Goal: Information Seeking & Learning: Understand process/instructions

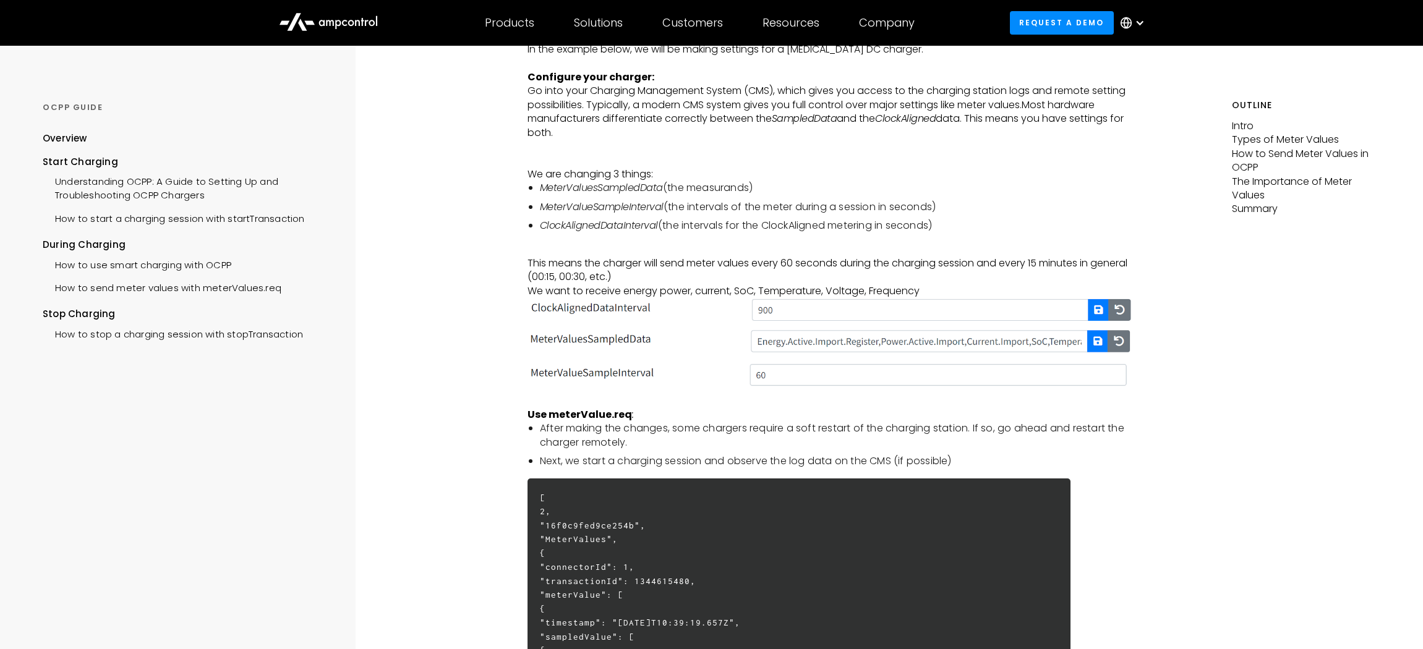
scroll to position [1963, 0]
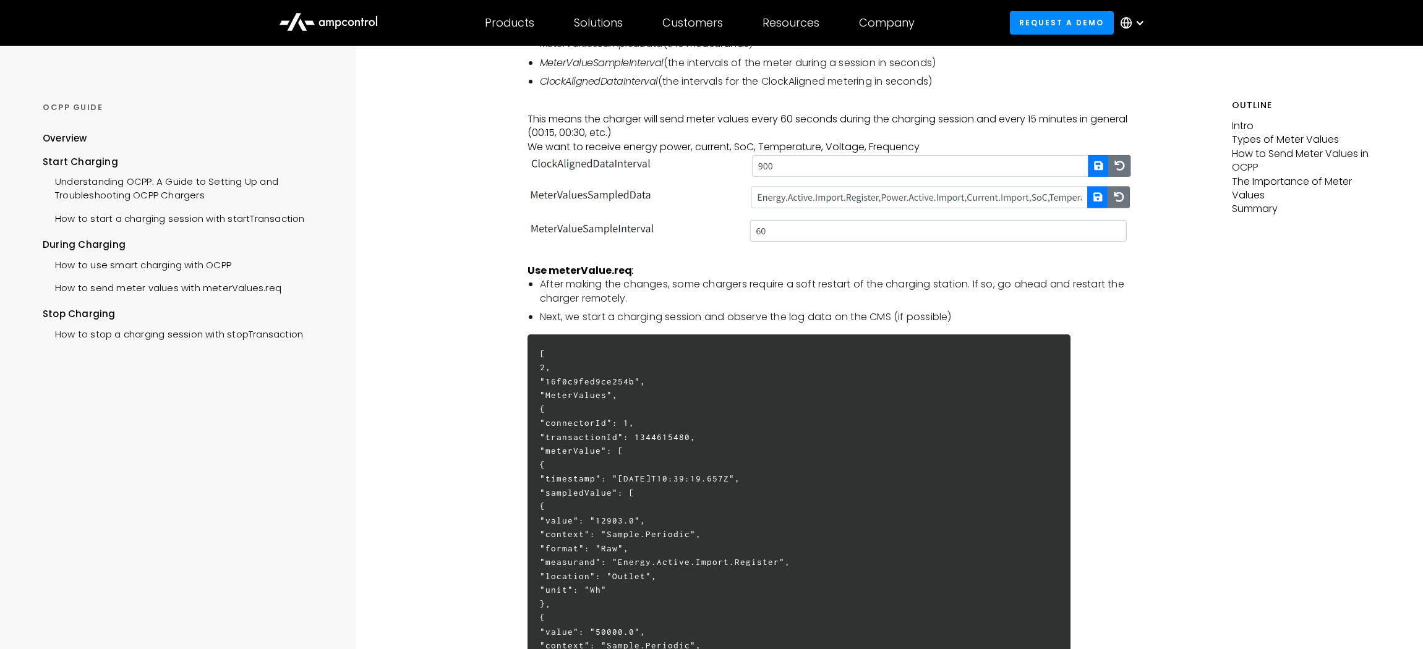
click at [592, 226] on img at bounding box center [830, 231] width 604 height 27
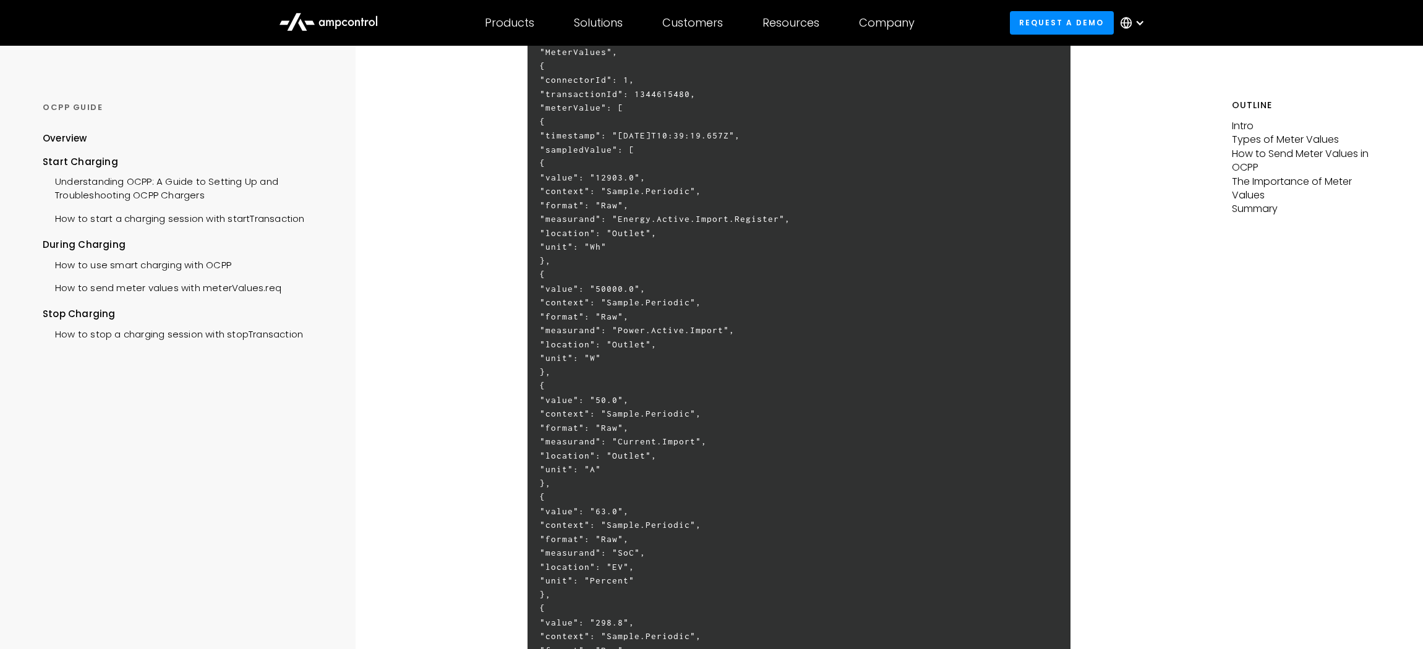
scroll to position [2308, 0]
click at [677, 286] on h6 "[ 2, "16f0c9fed9ce254b", "MeterValues", { "connectorId": 1, "transactionId": 13…" at bounding box center [799, 496] width 543 height 1013
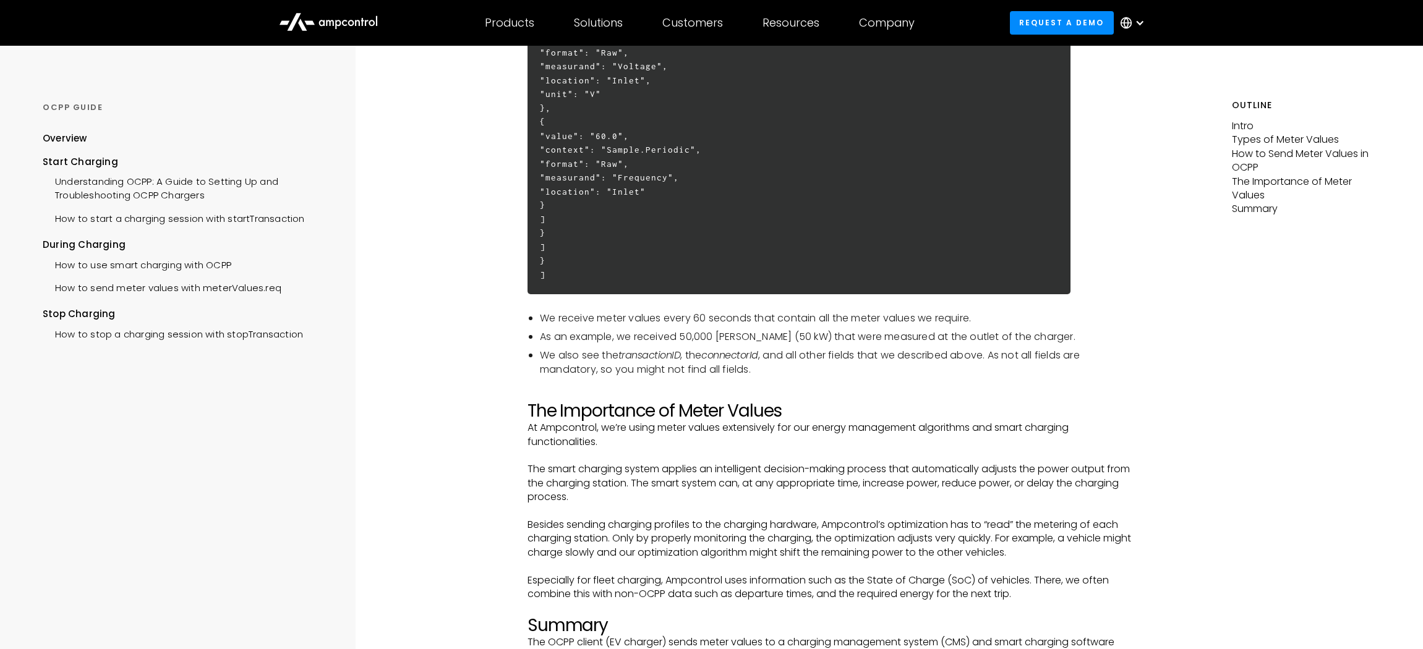
scroll to position [3076, 0]
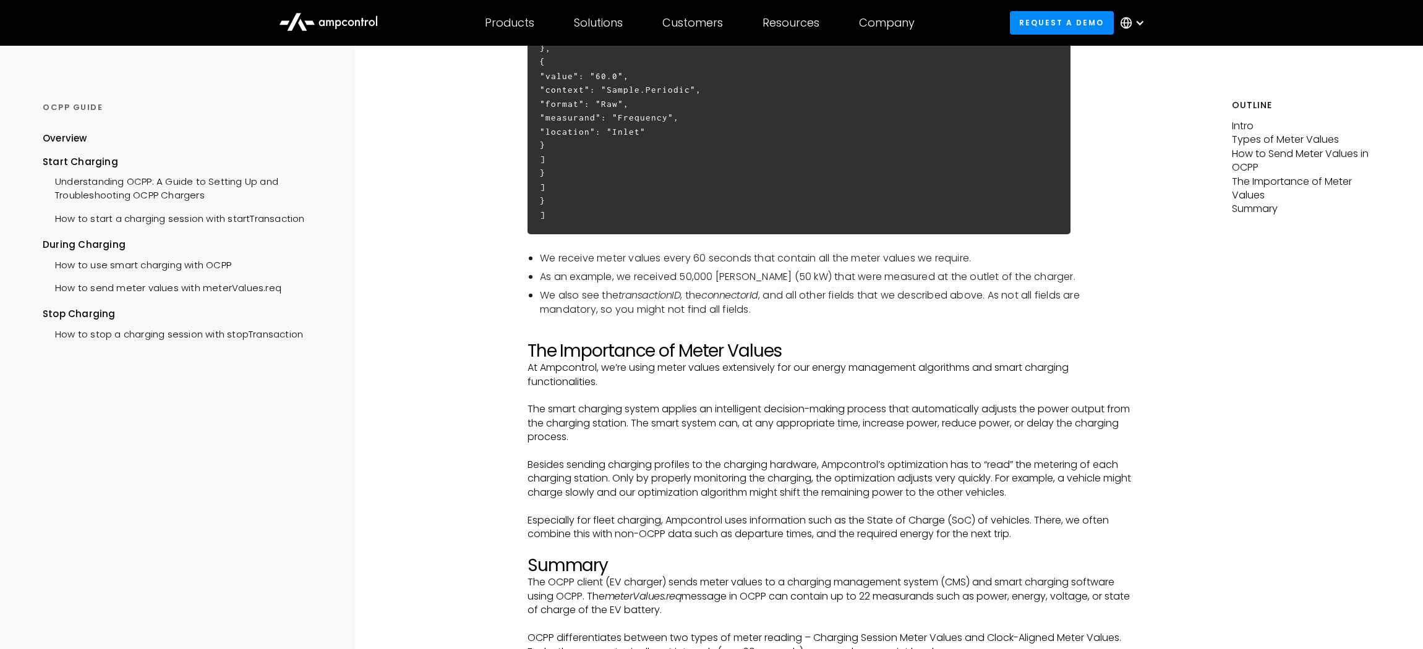
click at [806, 371] on p "At Ampcontrol, we’re using meter values extensively for our energy management a…" at bounding box center [830, 375] width 604 height 28
click at [765, 368] on p "At Ampcontrol, we’re using meter values extensively for our energy management a…" at bounding box center [830, 375] width 604 height 28
click at [869, 369] on p "At Ampcontrol, we’re using meter values extensively for our energy management a…" at bounding box center [830, 375] width 604 height 28
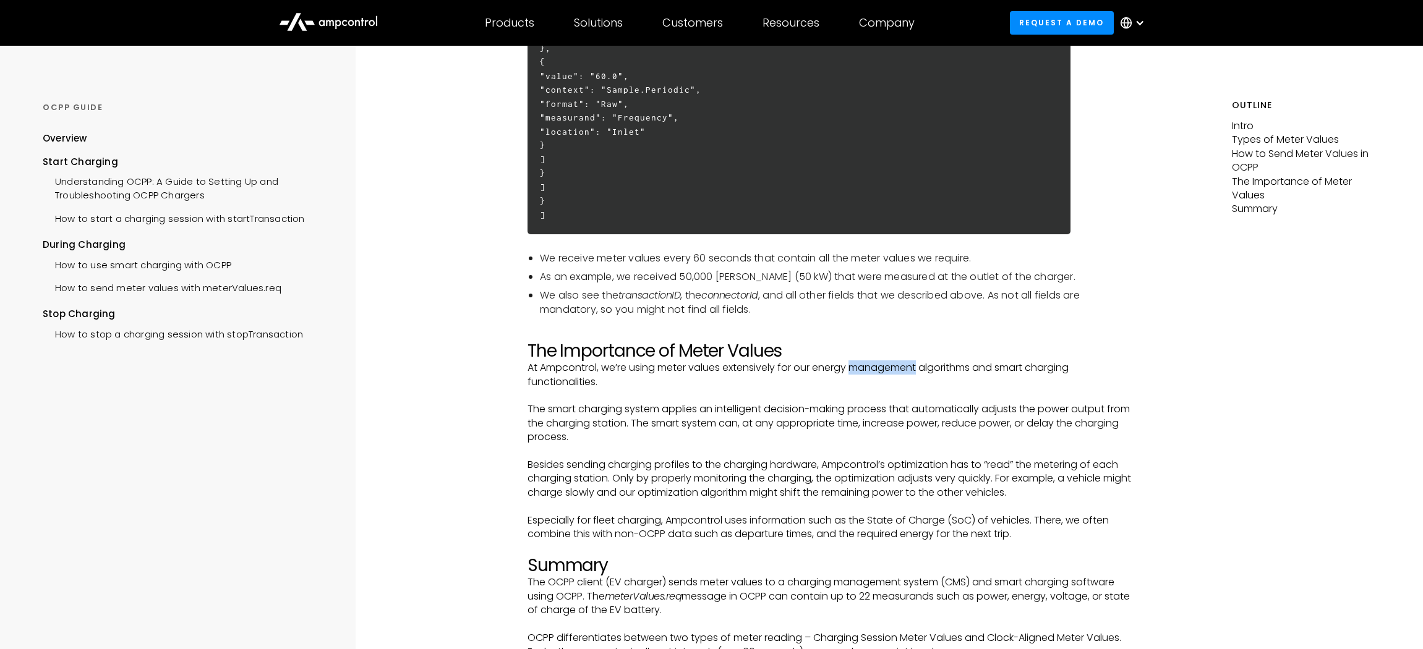
click at [869, 369] on p "At Ampcontrol, we’re using meter values extensively for our energy management a…" at bounding box center [830, 375] width 604 height 28
click at [754, 367] on p "At Ampcontrol, we’re using meter values extensively for our energy management a…" at bounding box center [830, 375] width 604 height 28
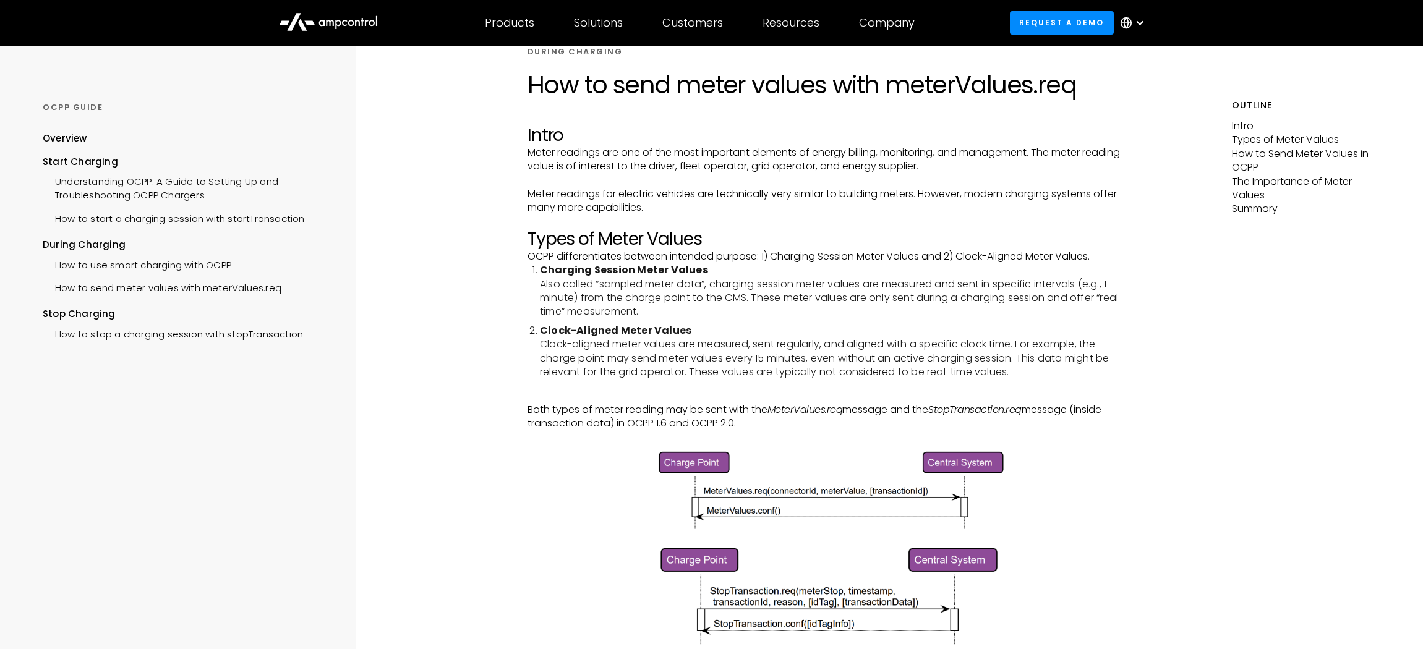
scroll to position [0, 0]
